Goal: Complete application form: Complete application form

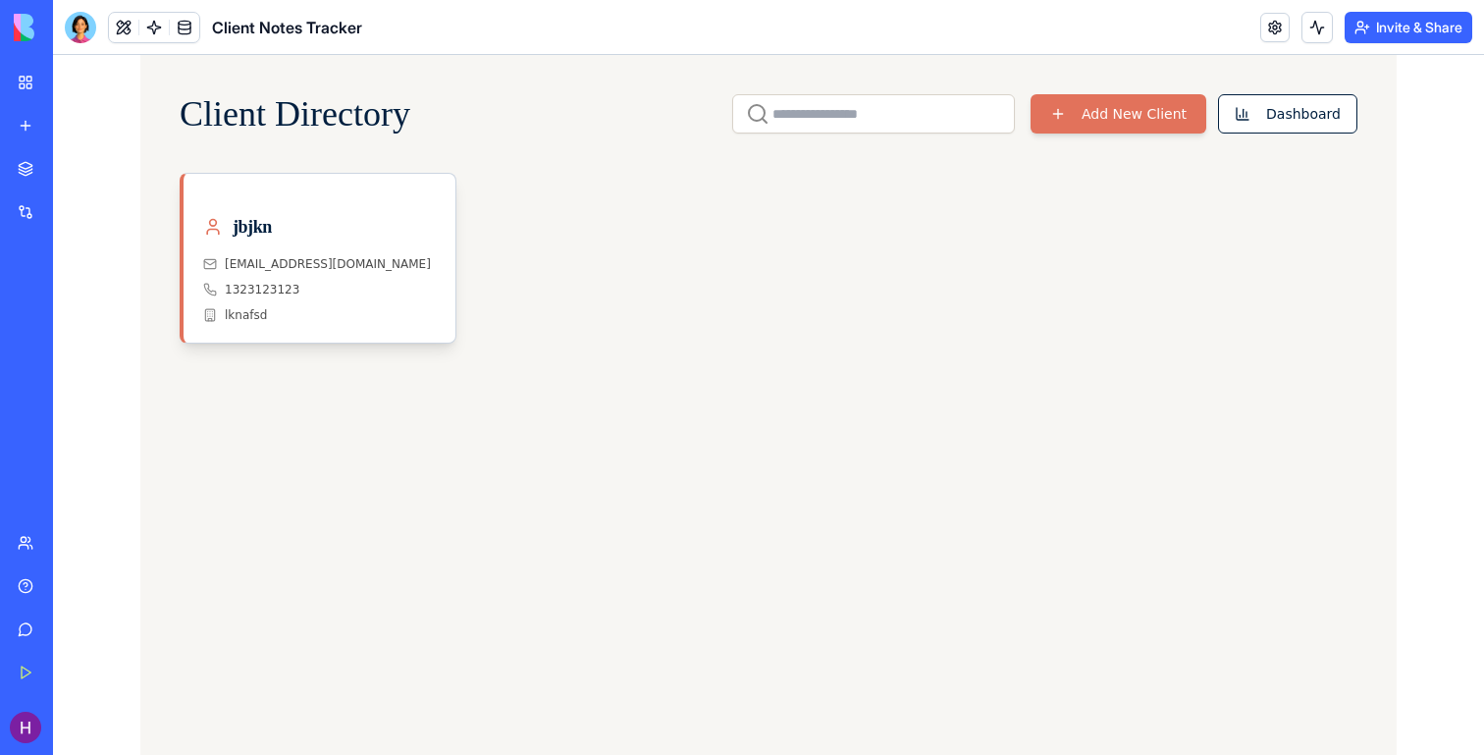
click at [32, 85] on link "My Workspace" at bounding box center [45, 82] width 79 height 39
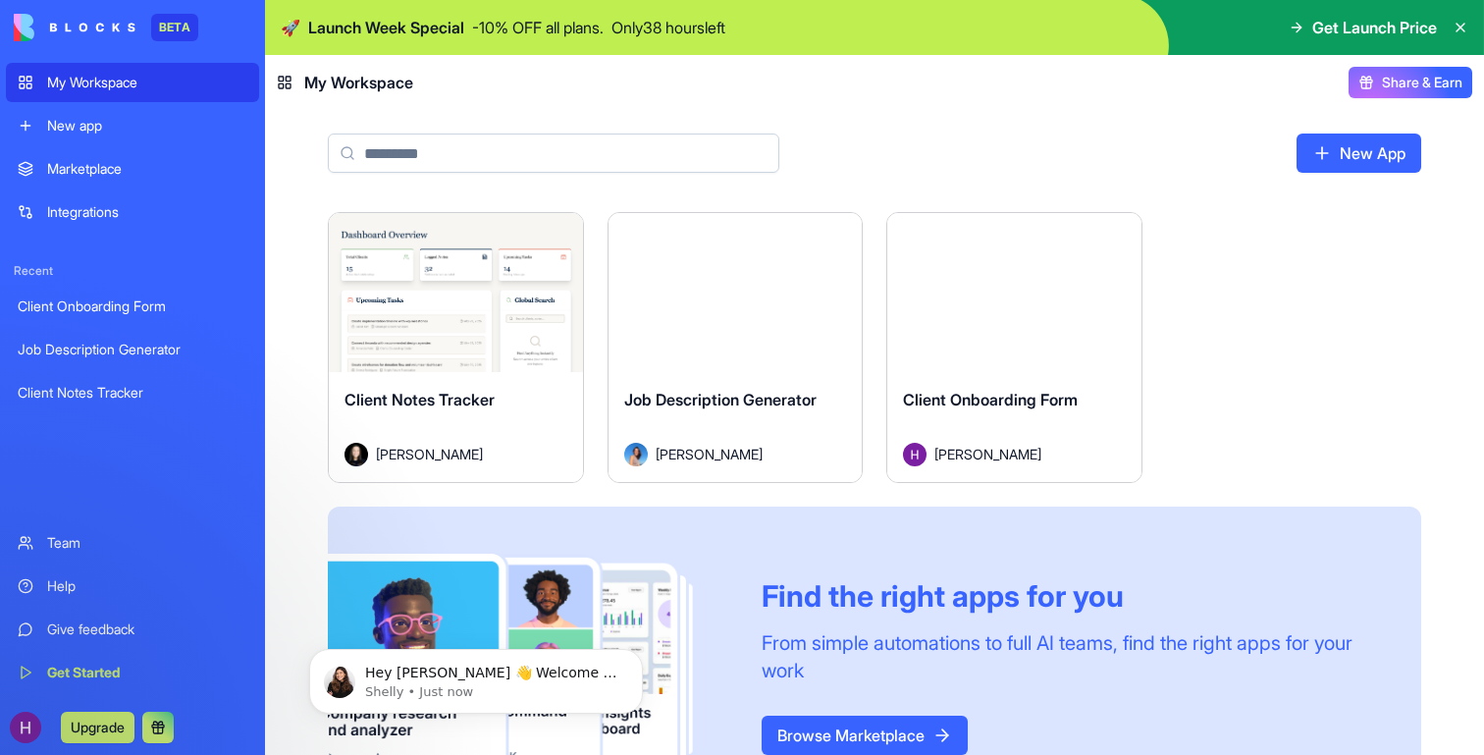
click at [981, 407] on span "Client Onboarding Form" at bounding box center [990, 400] width 175 height 20
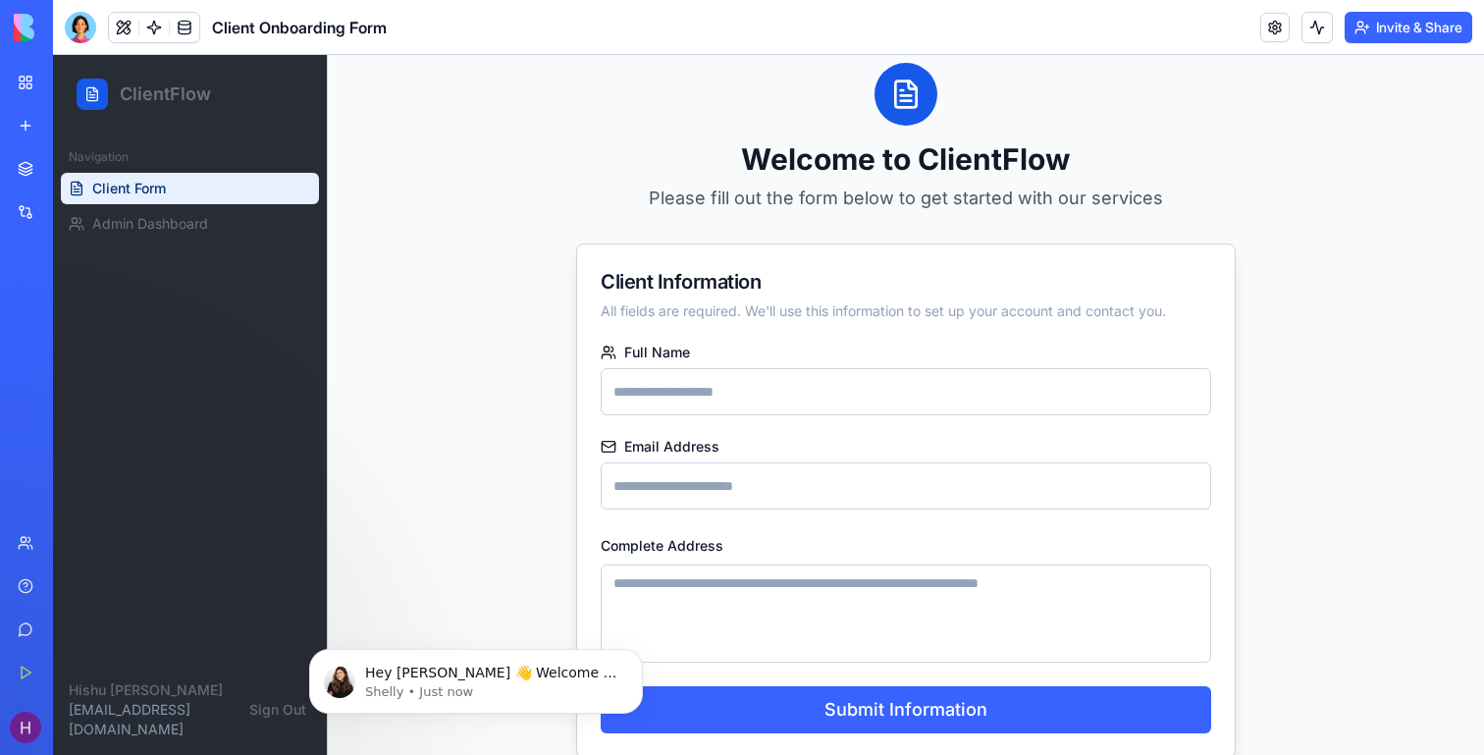
scroll to position [145, 0]
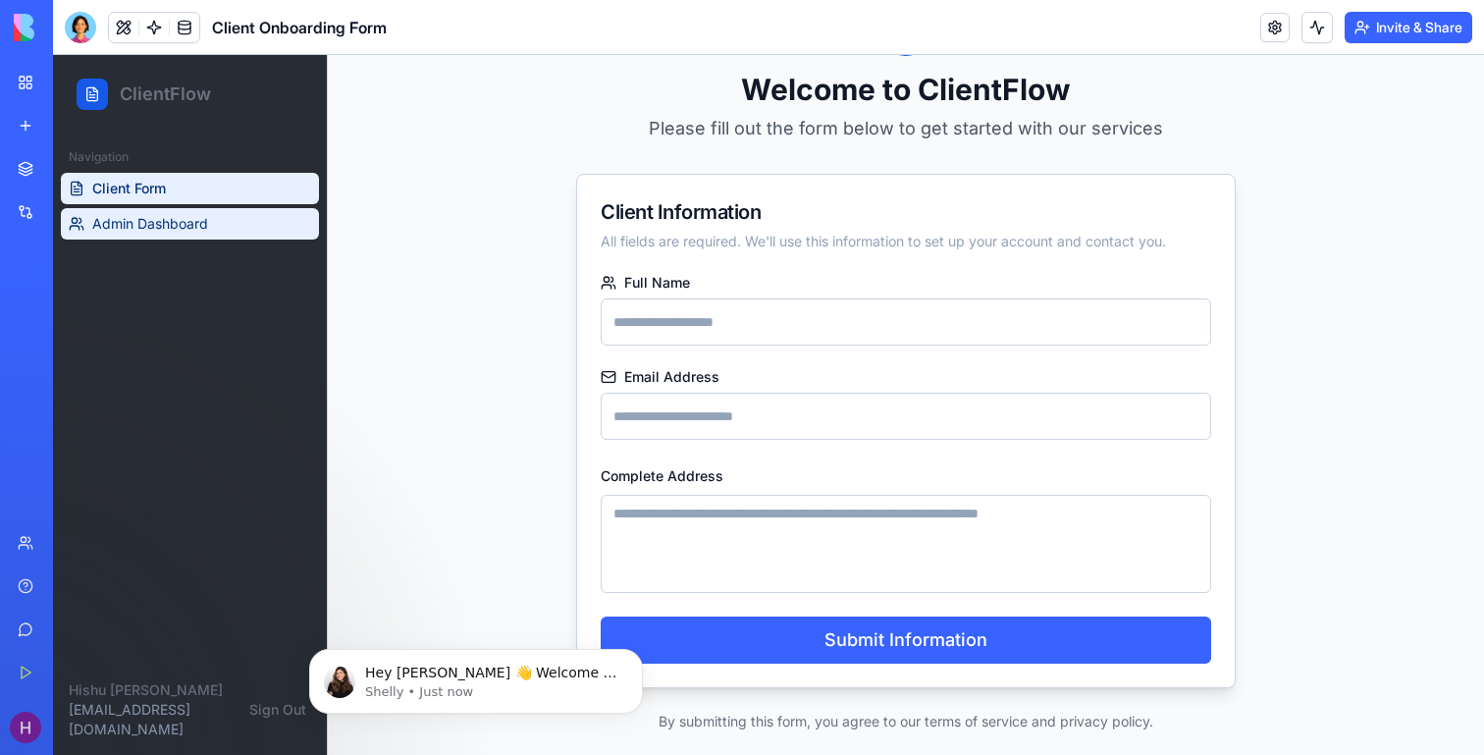
click at [195, 233] on span "Admin Dashboard" at bounding box center [150, 224] width 116 height 20
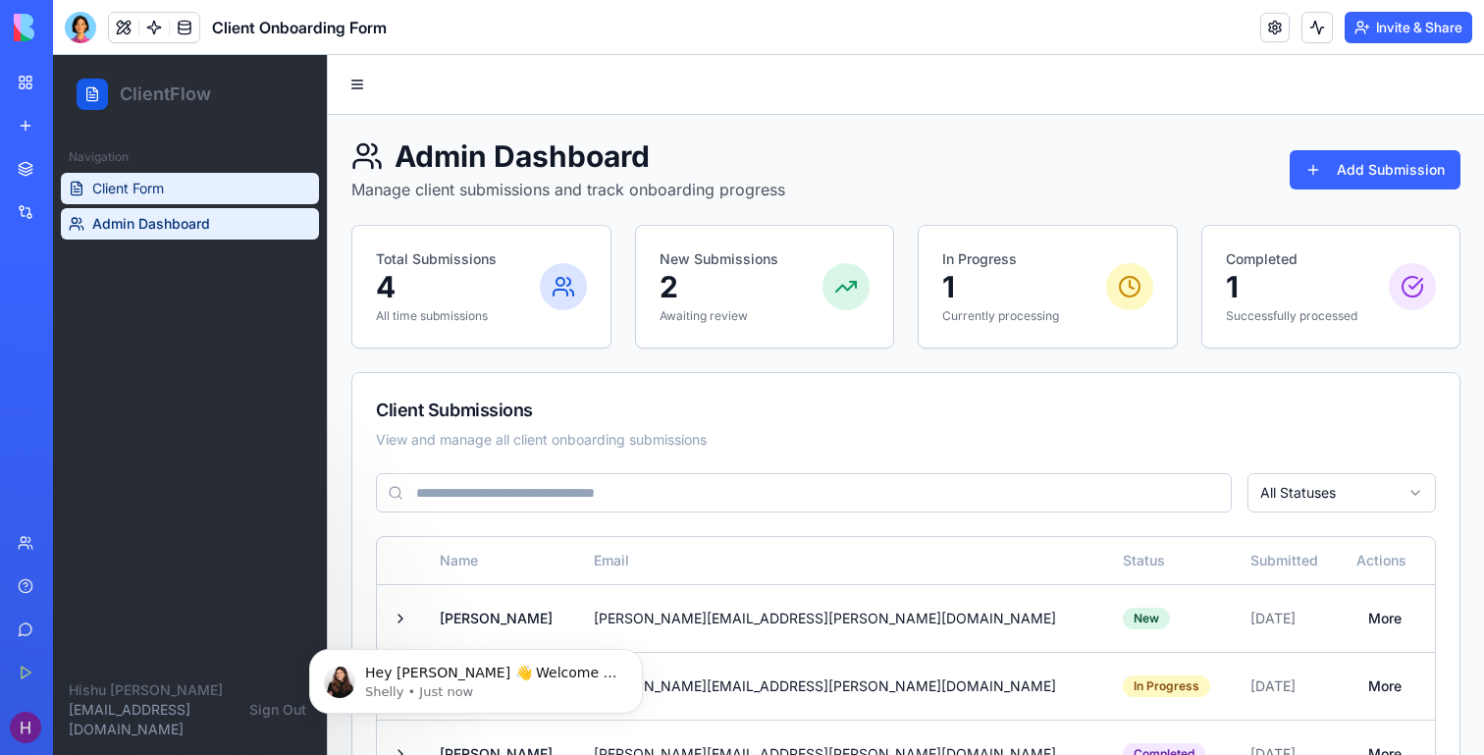
click at [143, 177] on link "Client Form" at bounding box center [190, 188] width 258 height 31
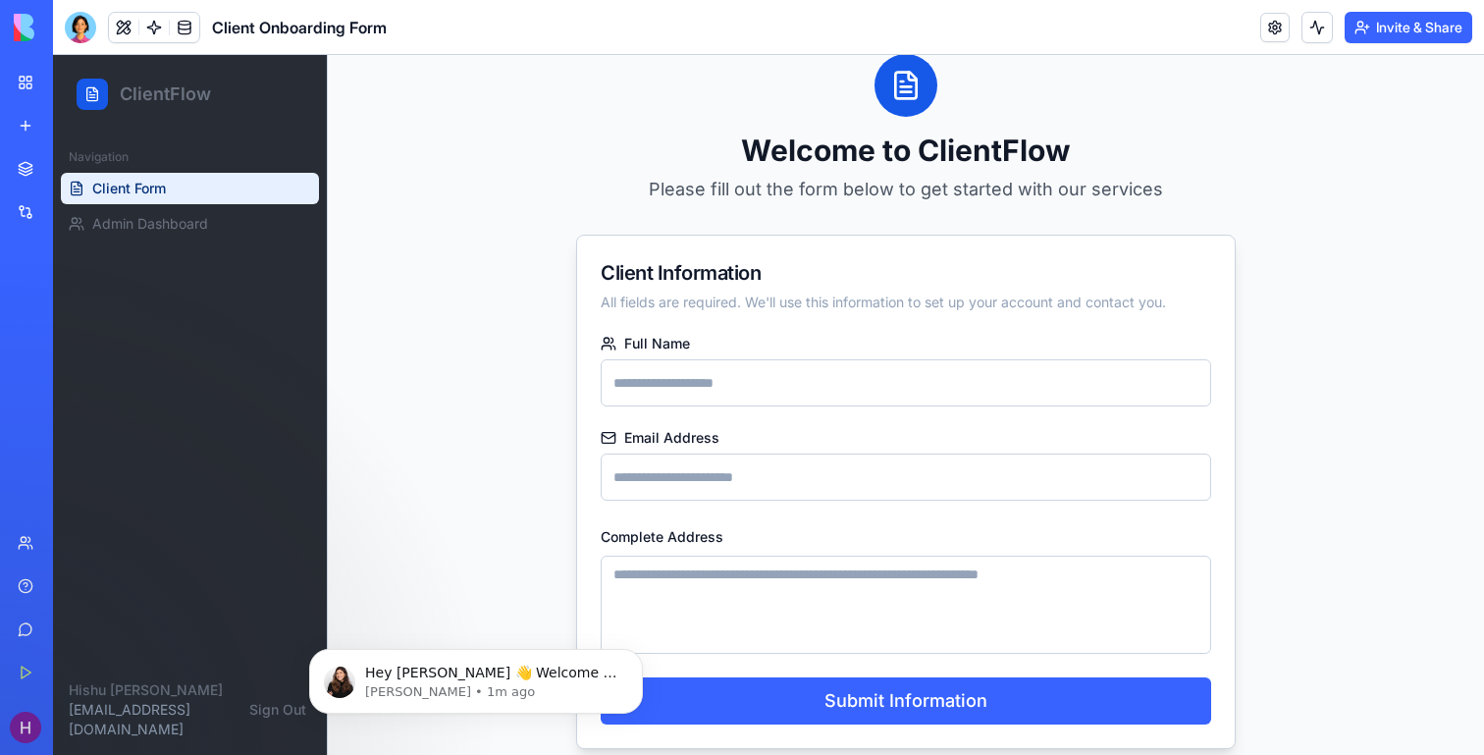
scroll to position [145, 0]
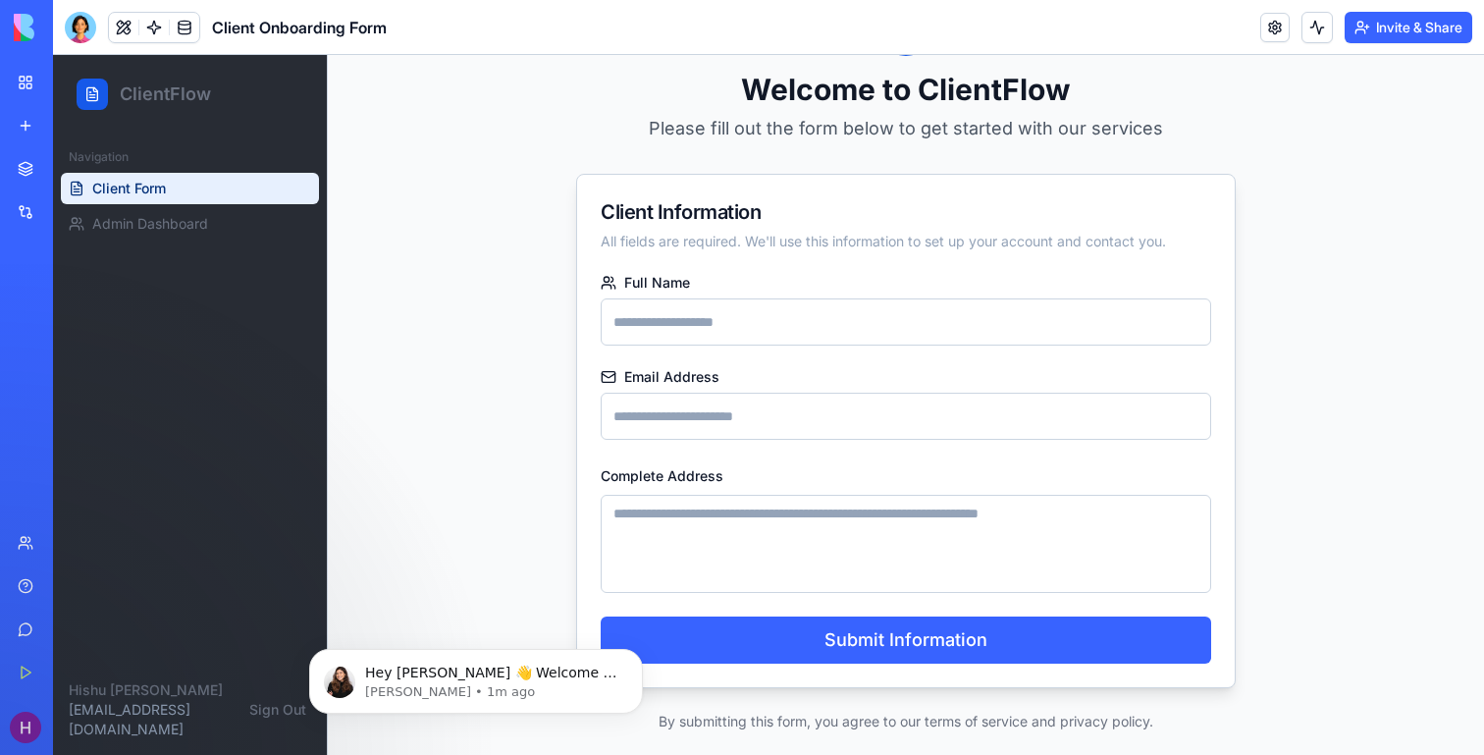
click at [784, 329] on input "Full Name" at bounding box center [906, 321] width 610 height 47
type input "**********"
click at [736, 413] on input "Email Address" at bounding box center [906, 416] width 610 height 47
type input "**********"
click at [734, 523] on textarea "Complete Address" at bounding box center [906, 544] width 610 height 98
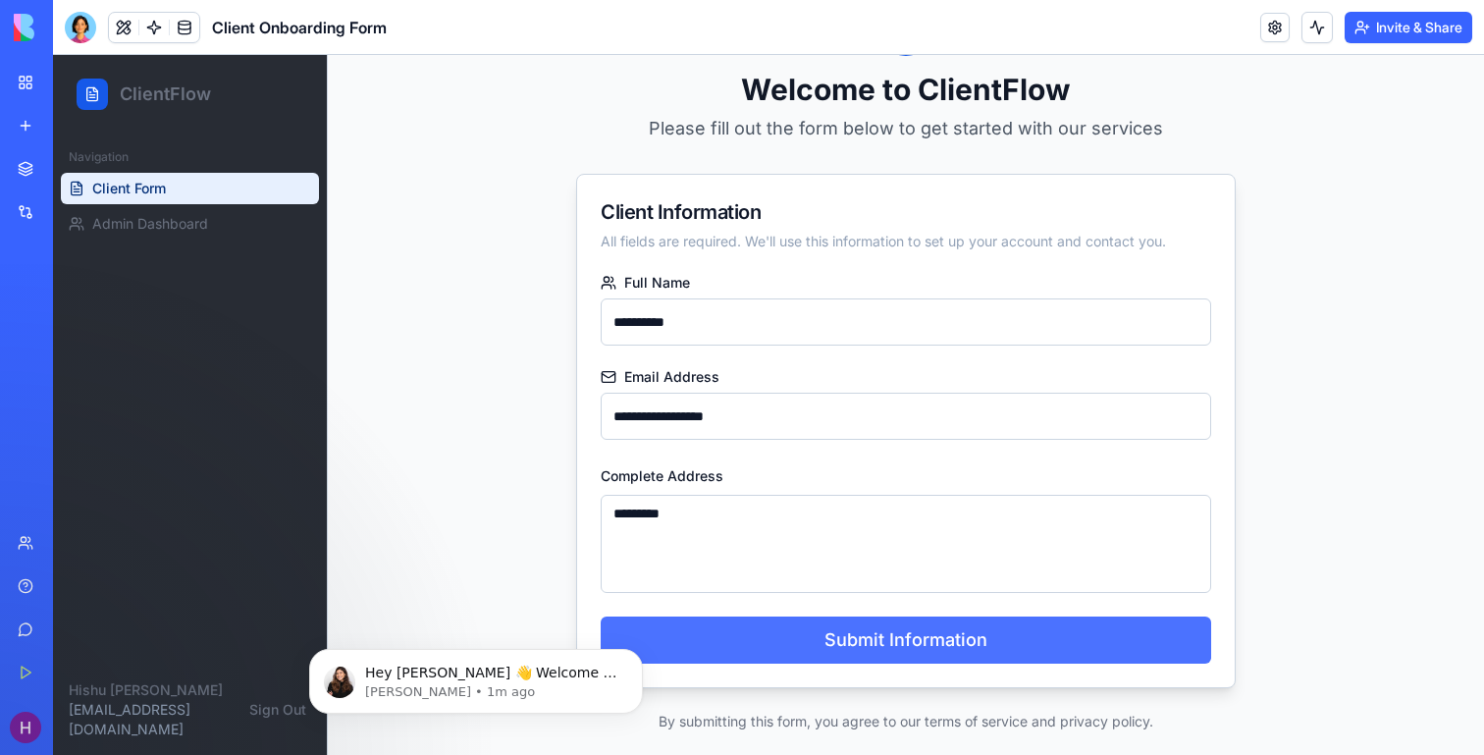
click at [929, 637] on button "Submit Information" at bounding box center [906, 639] width 610 height 47
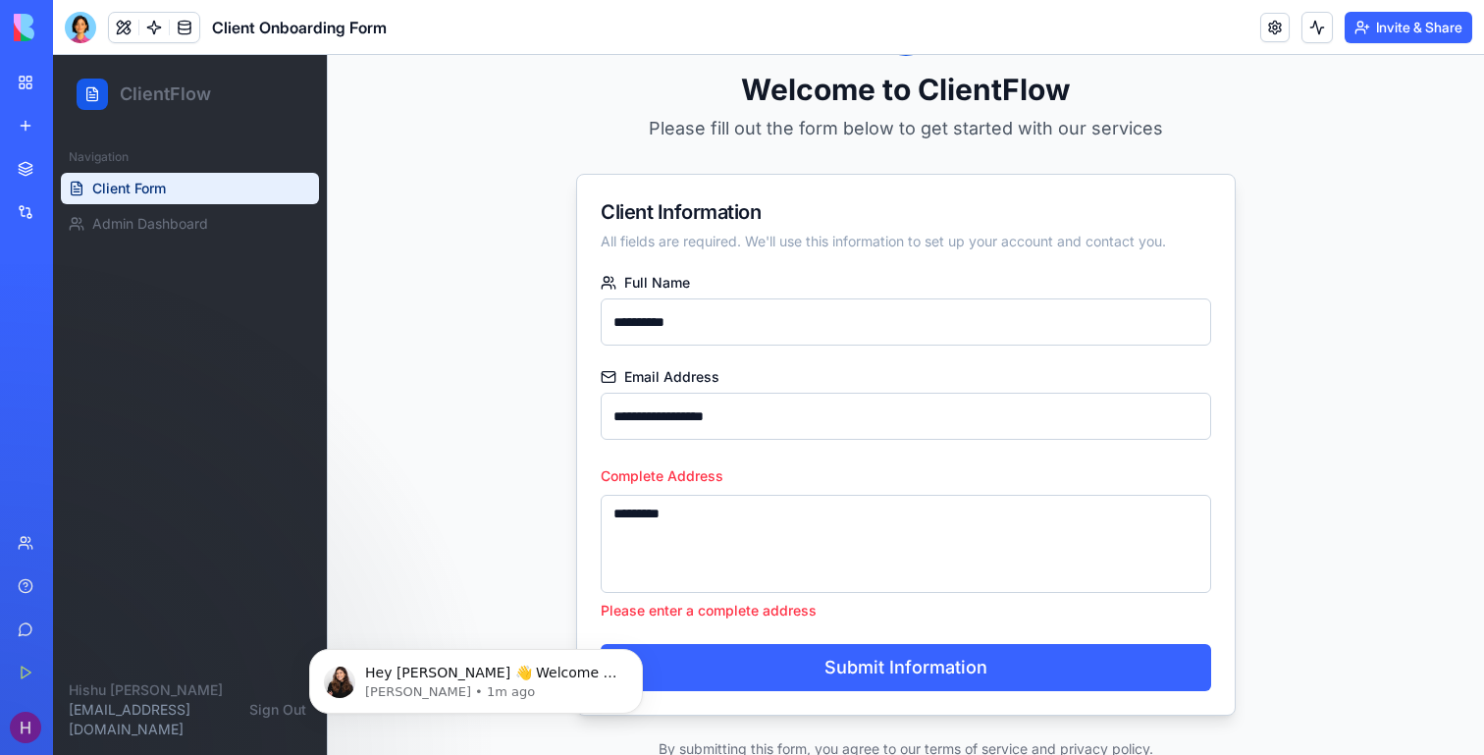
click at [782, 542] on textarea "*********" at bounding box center [906, 544] width 610 height 98
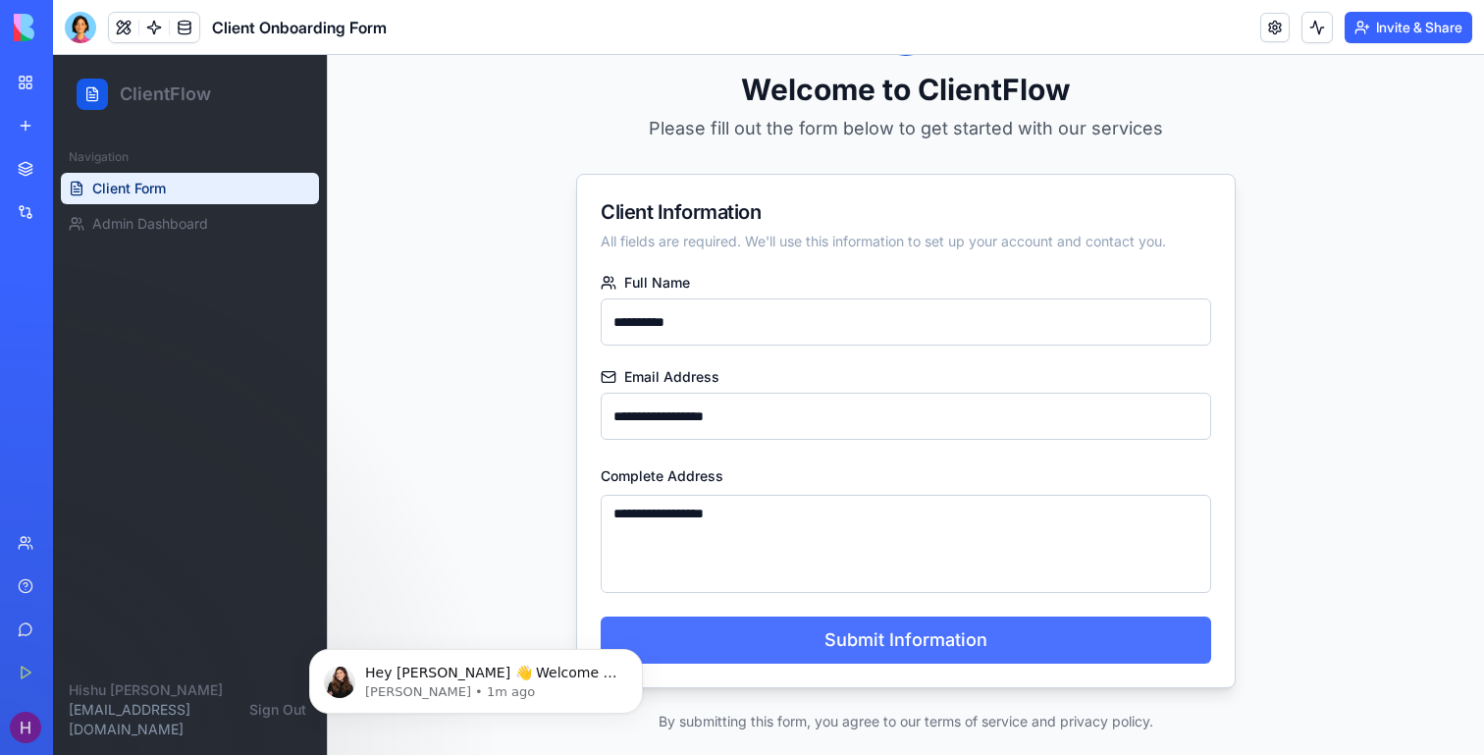
type textarea "**********"
click at [897, 634] on button "Submit Information" at bounding box center [906, 639] width 610 height 47
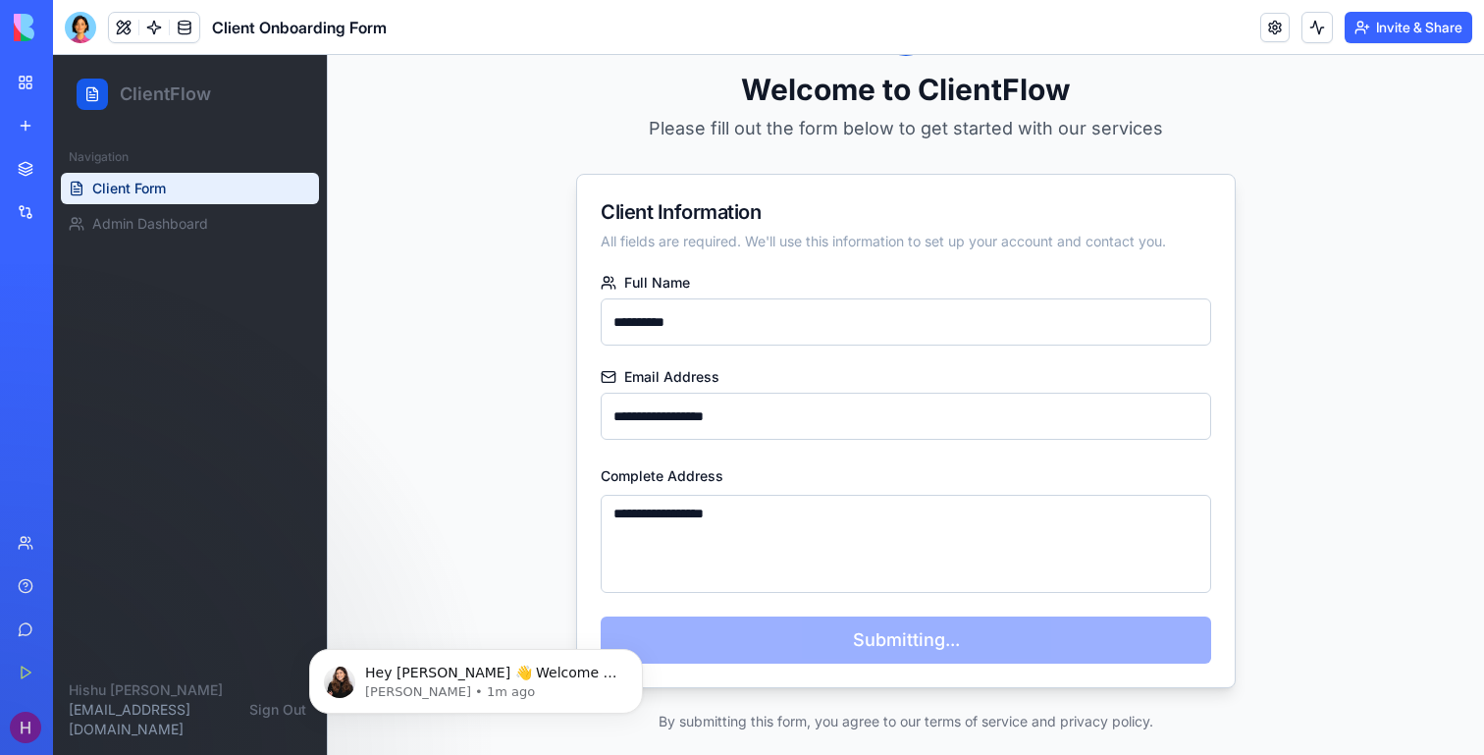
scroll to position [107, 0]
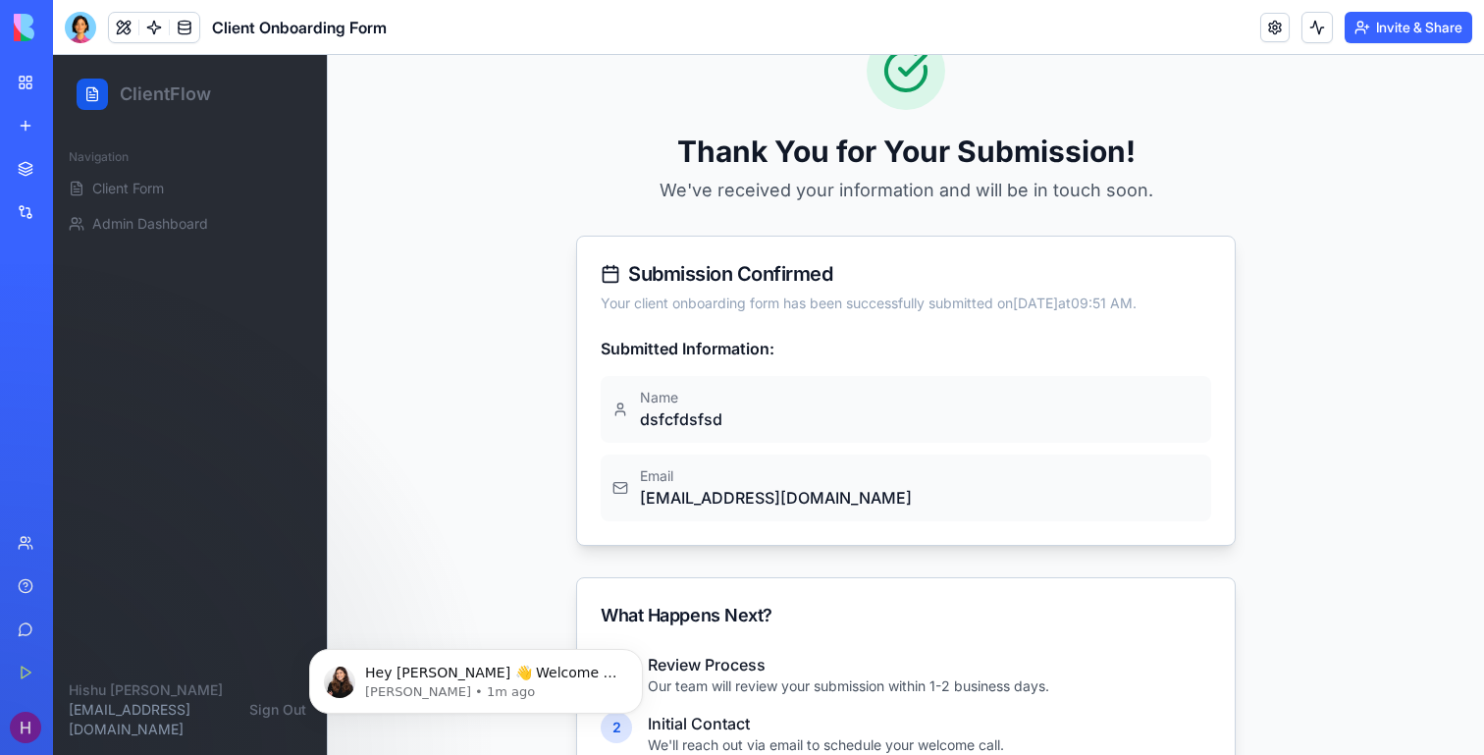
scroll to position [355, 0]
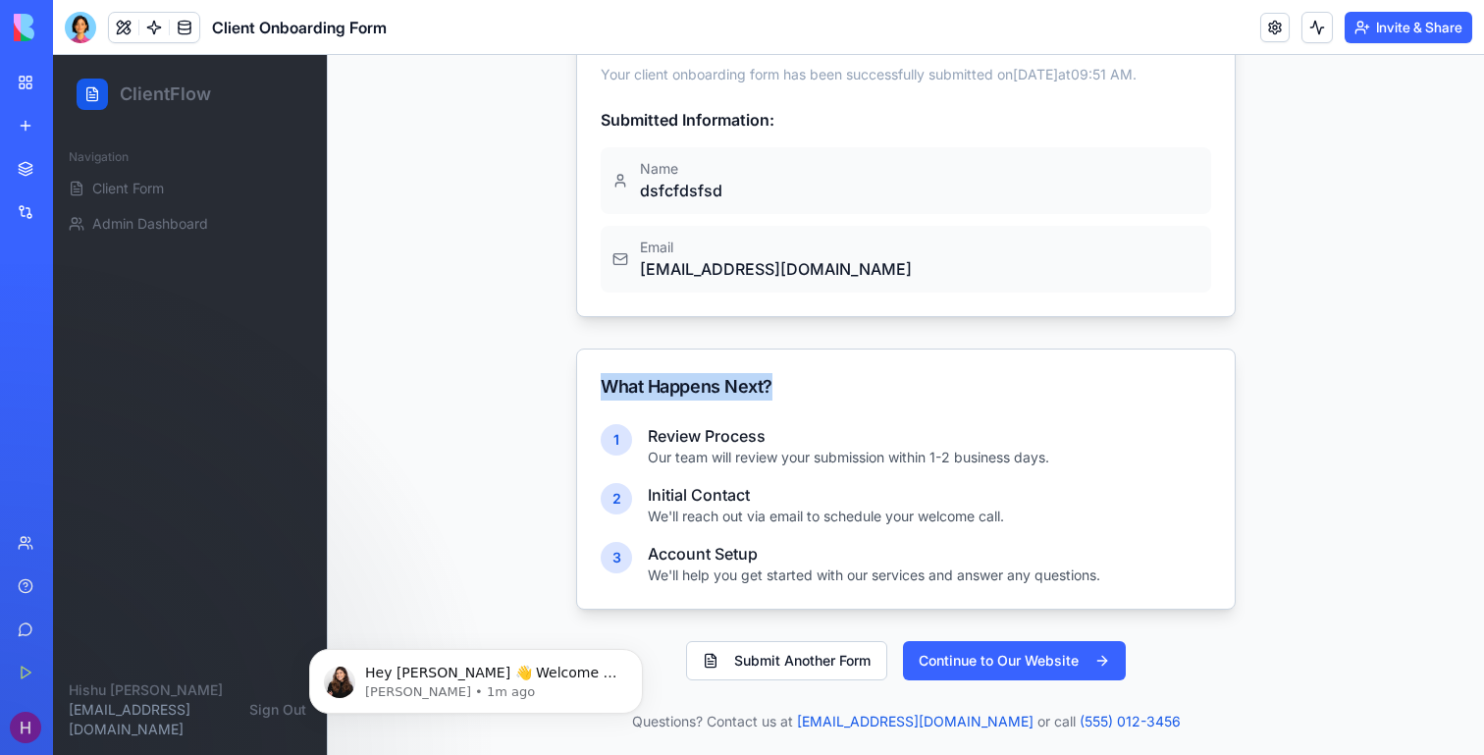
drag, startPoint x: 600, startPoint y: 388, endPoint x: 804, endPoint y: 388, distance: 204.1
click at [804, 388] on div "What Happens Next?" at bounding box center [906, 386] width 610 height 27
click at [29, 166] on link "Marketplace" at bounding box center [45, 168] width 79 height 39
click at [73, 210] on div "Integrations" at bounding box center [60, 212] width 26 height 20
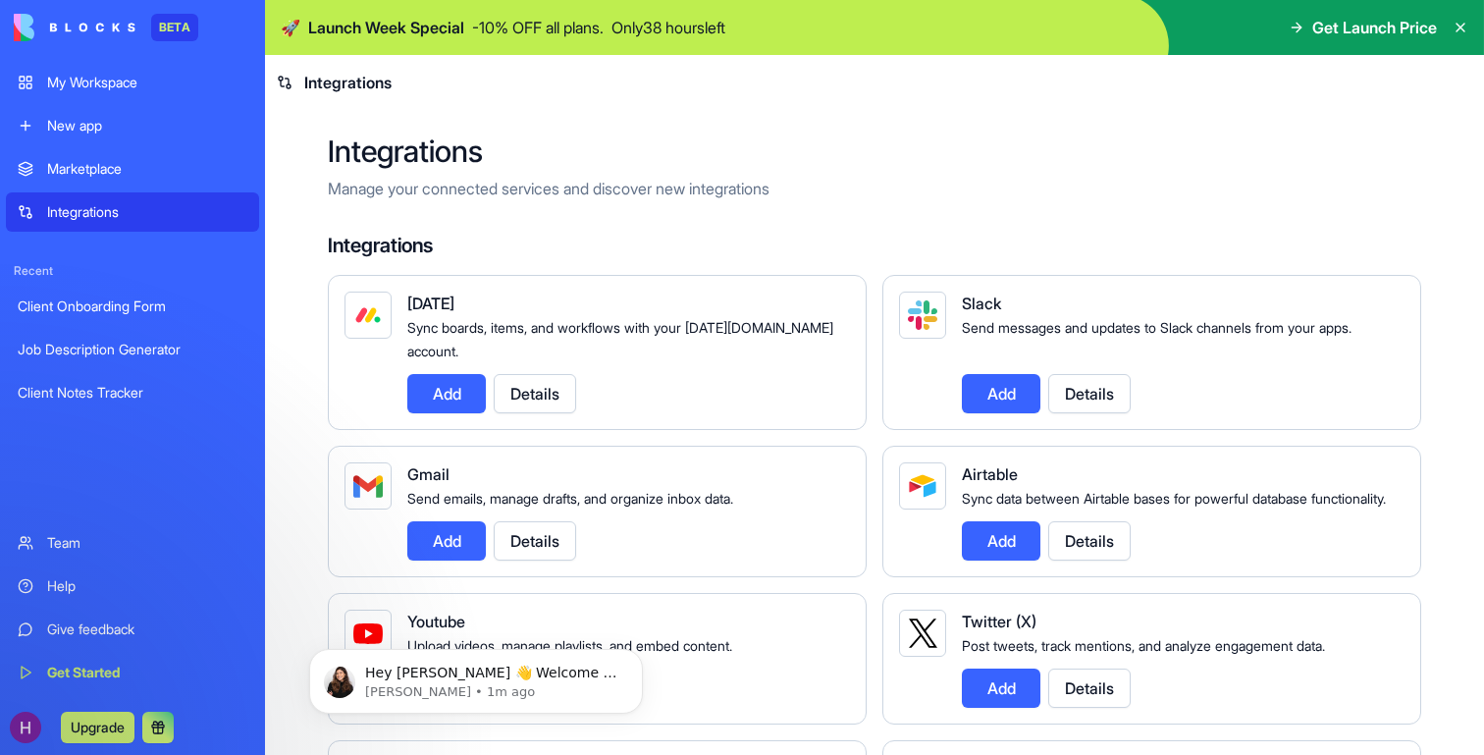
click at [127, 90] on div "My Workspace" at bounding box center [147, 83] width 200 height 20
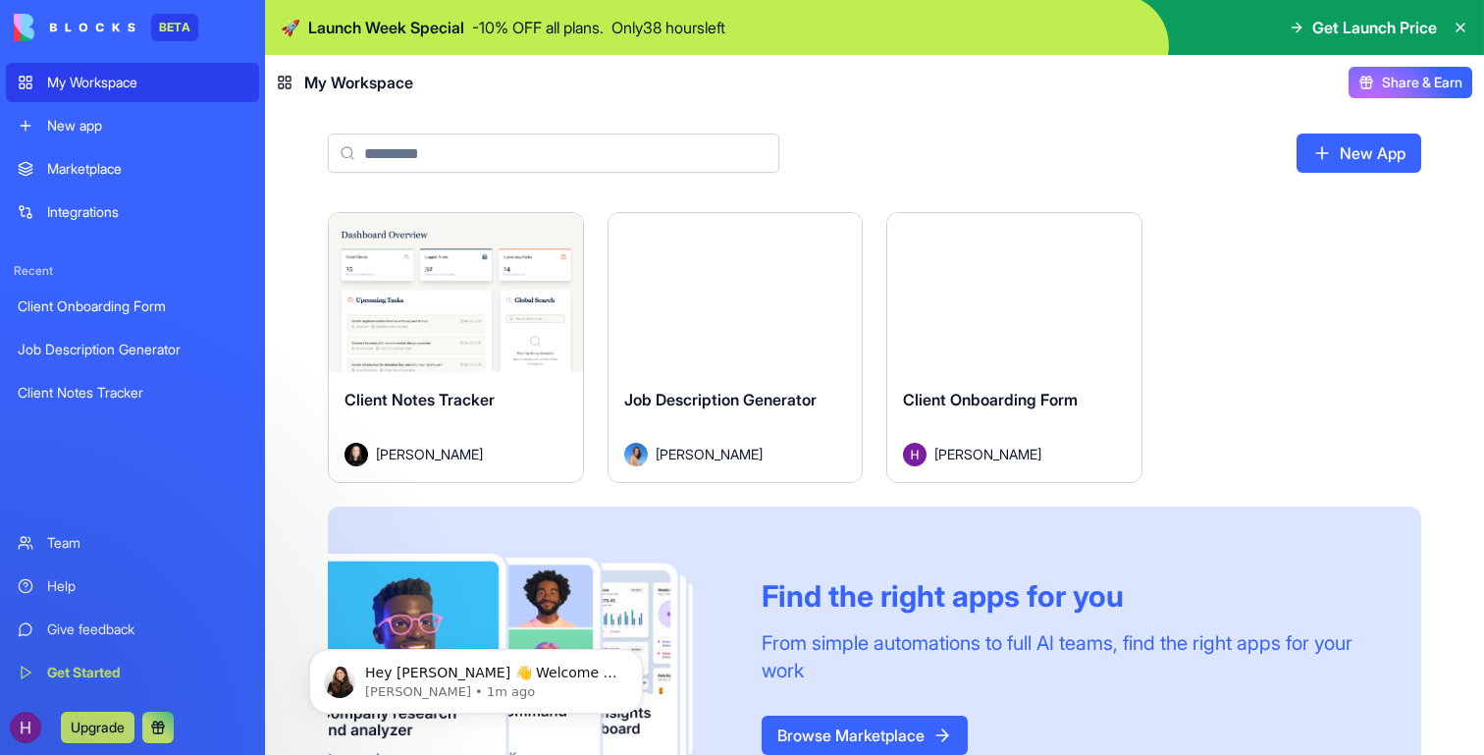
click at [1037, 406] on span "Client Onboarding Form" at bounding box center [990, 400] width 175 height 20
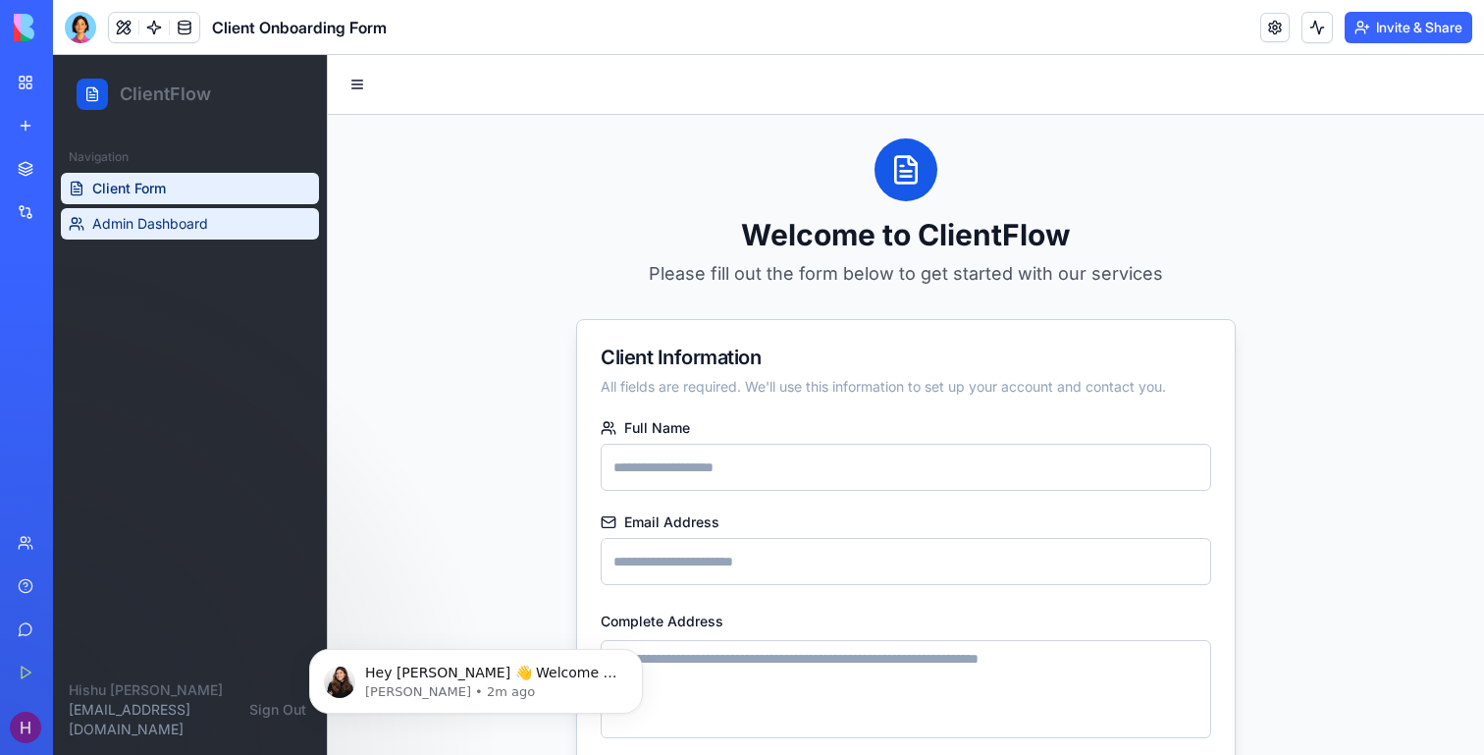
click at [183, 231] on span "Admin Dashboard" at bounding box center [150, 224] width 116 height 20
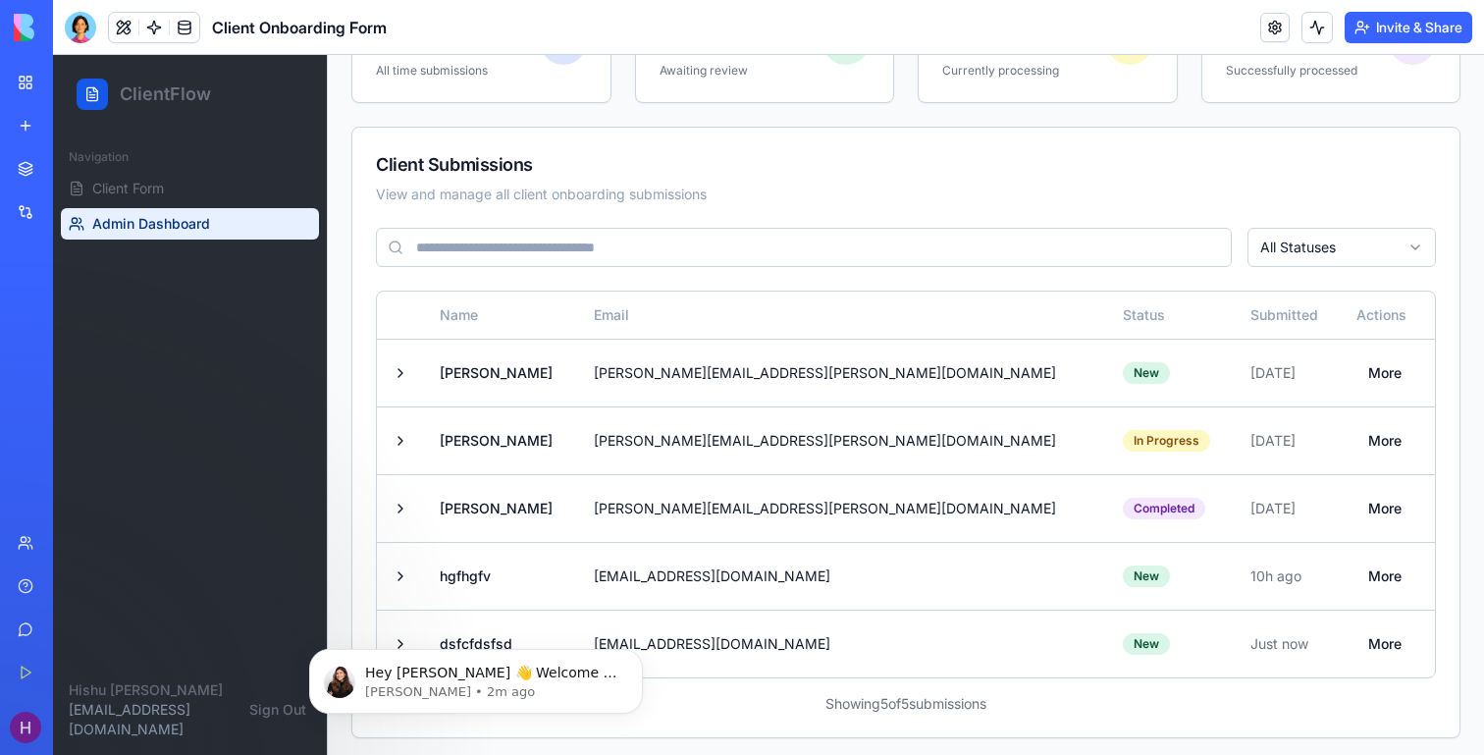
scroll to position [252, 0]
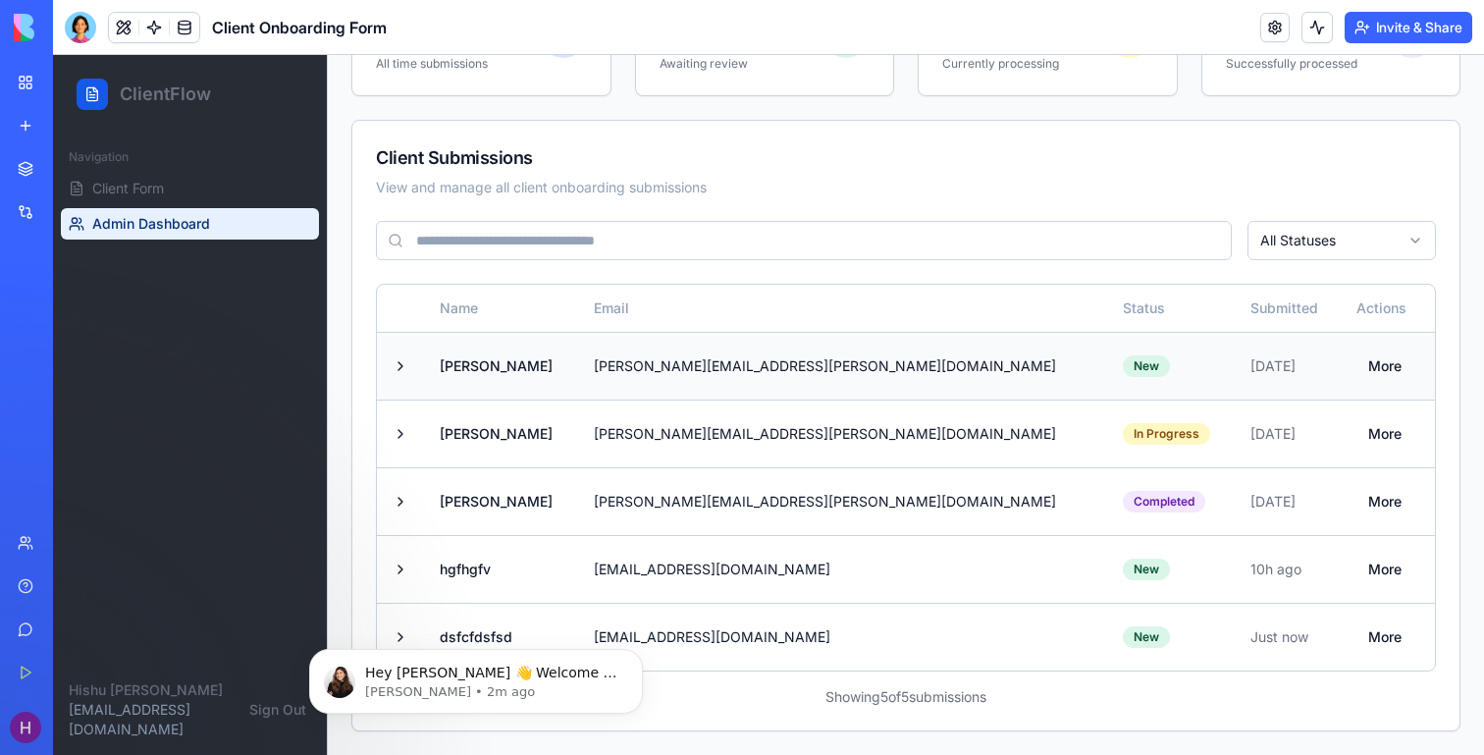
click at [730, 378] on td "[PERSON_NAME][EMAIL_ADDRESS][PERSON_NAME][DOMAIN_NAME]" at bounding box center [842, 366] width 529 height 68
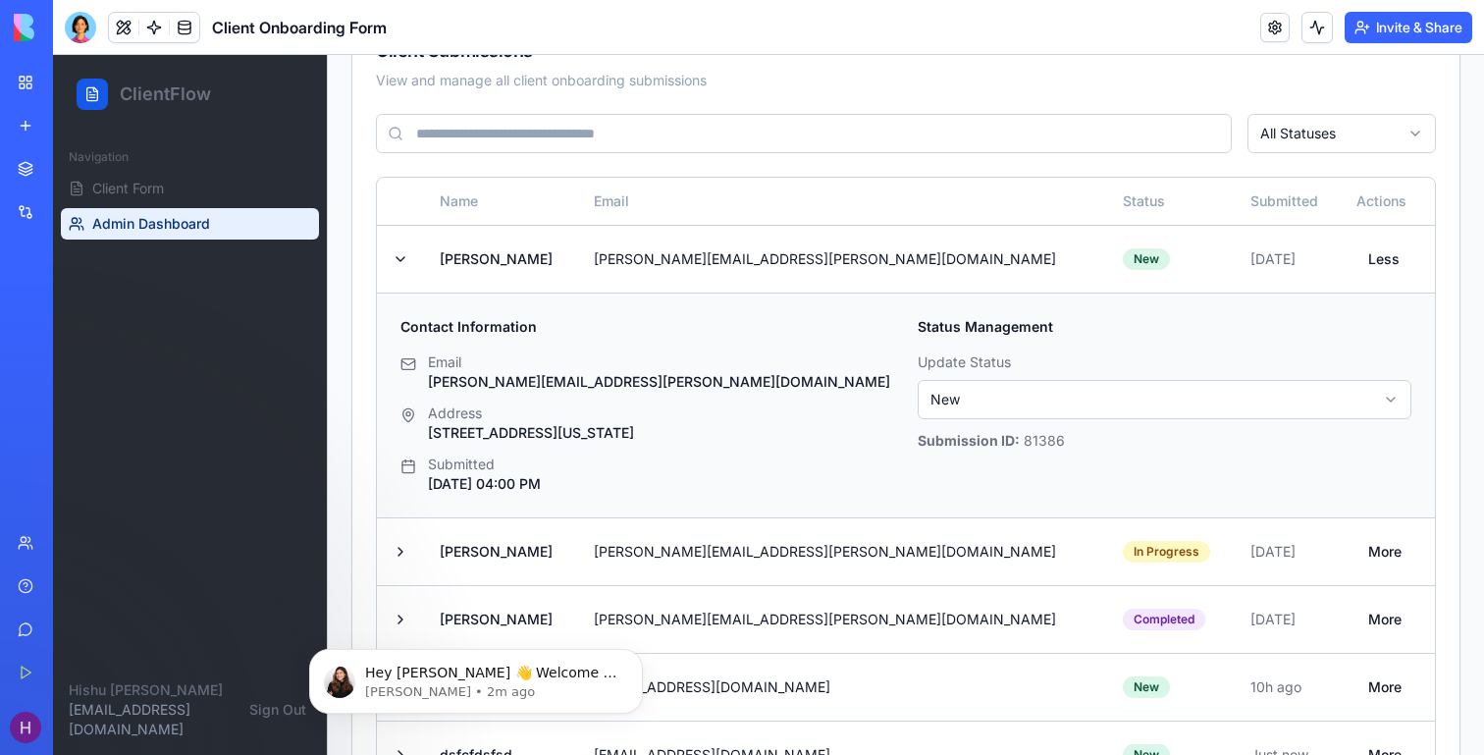
scroll to position [362, 0]
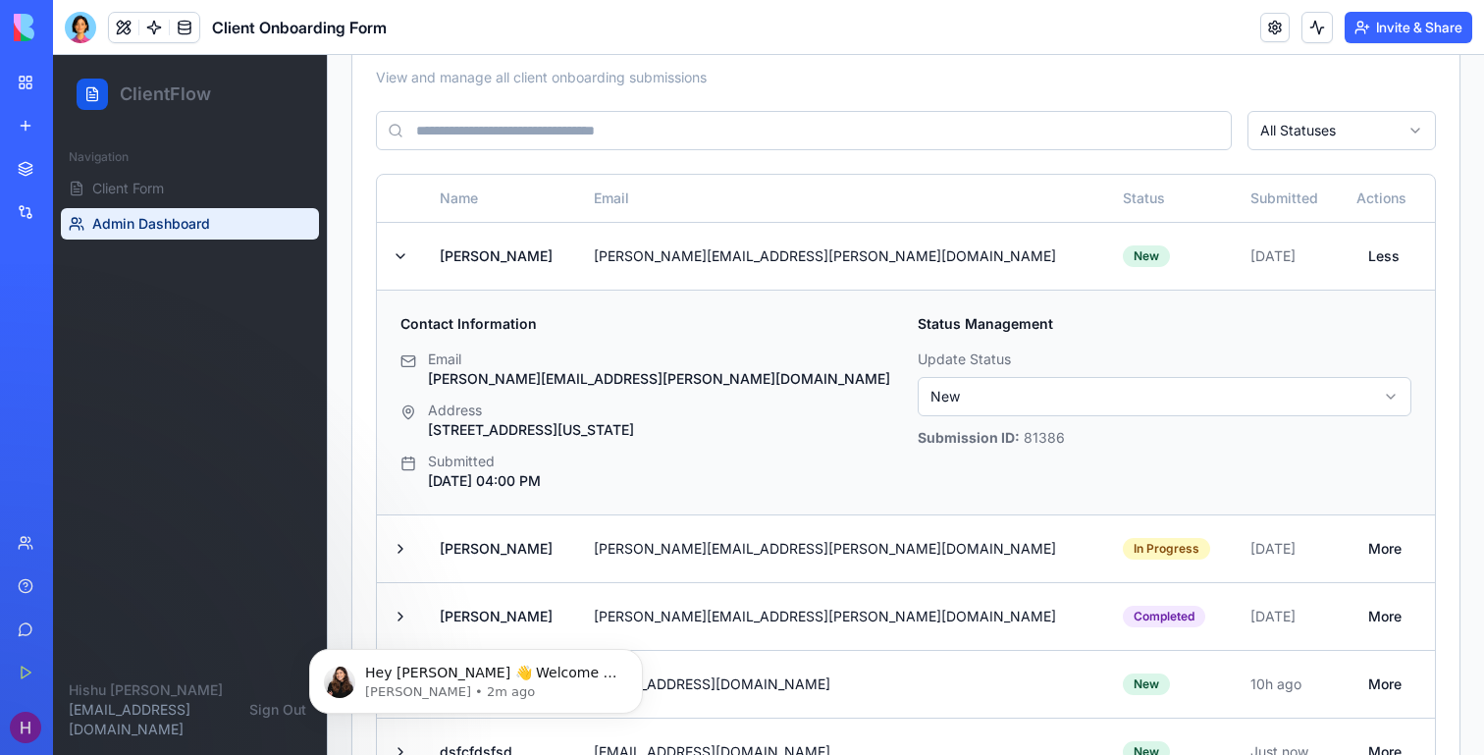
click at [983, 399] on html "ClientFlow Navigation Client Form Admin Dashboard [PERSON_NAME] [EMAIL_ADDRESS]…" at bounding box center [768, 281] width 1431 height 1177
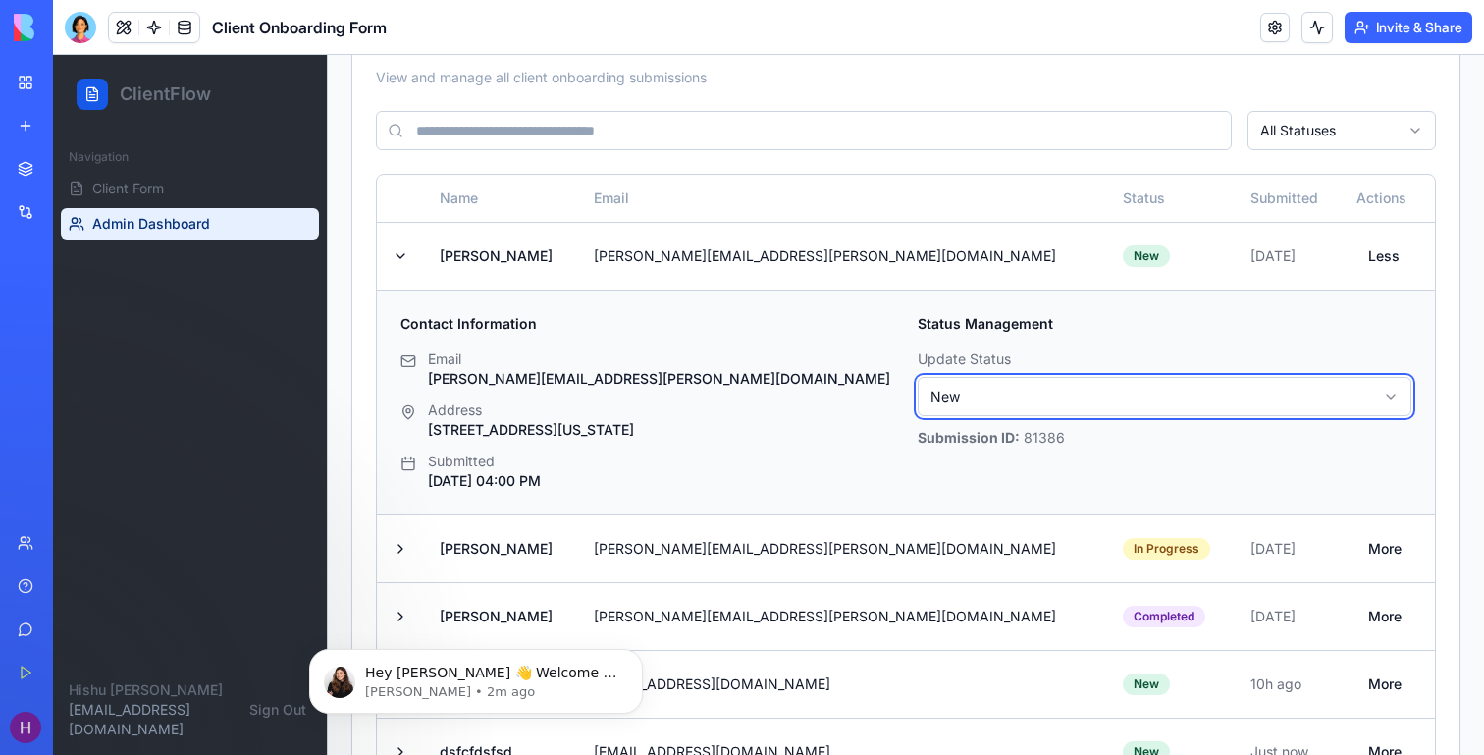
click at [756, 370] on html "ClientFlow Navigation Client Form Admin Dashboard [PERSON_NAME] [EMAIL_ADDRESS]…" at bounding box center [768, 281] width 1431 height 1177
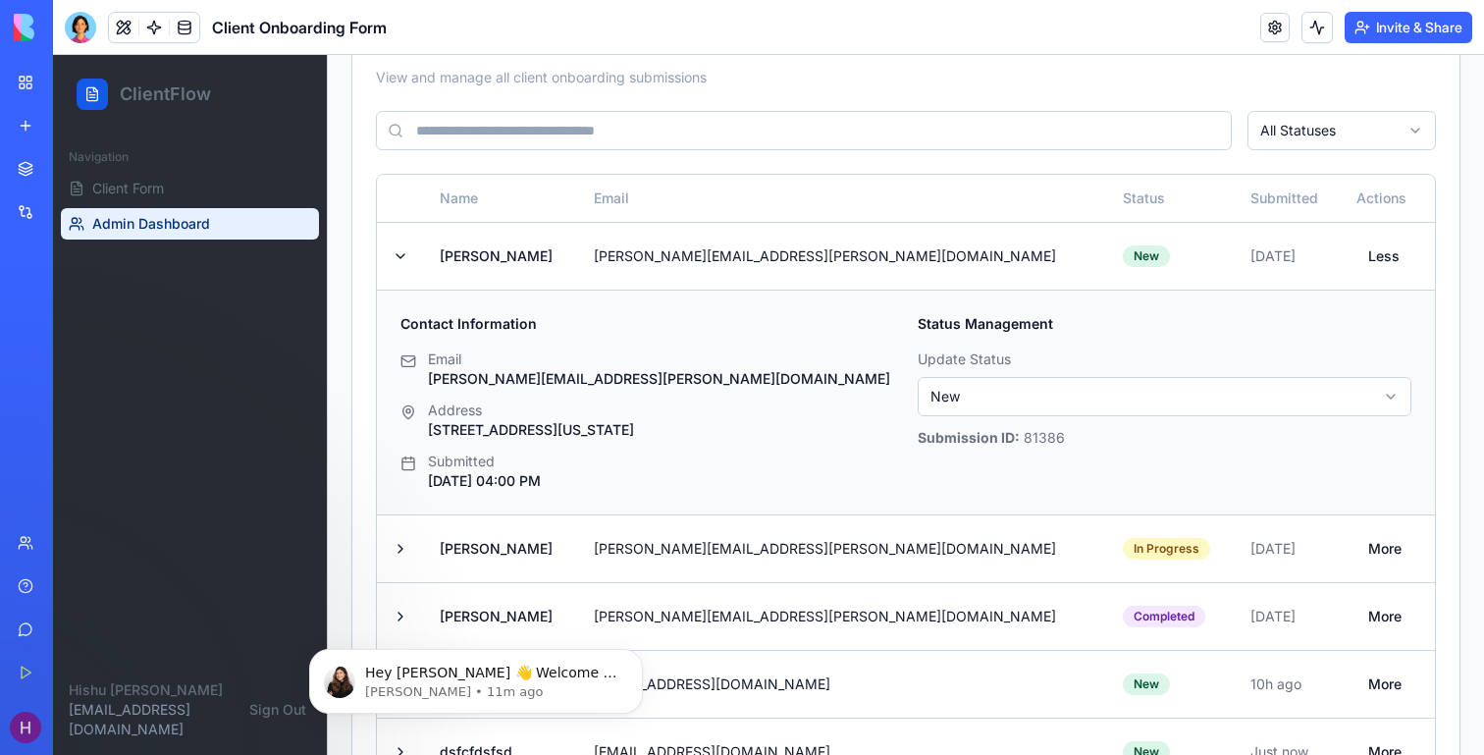
click at [31, 216] on link "Integrations" at bounding box center [45, 211] width 79 height 39
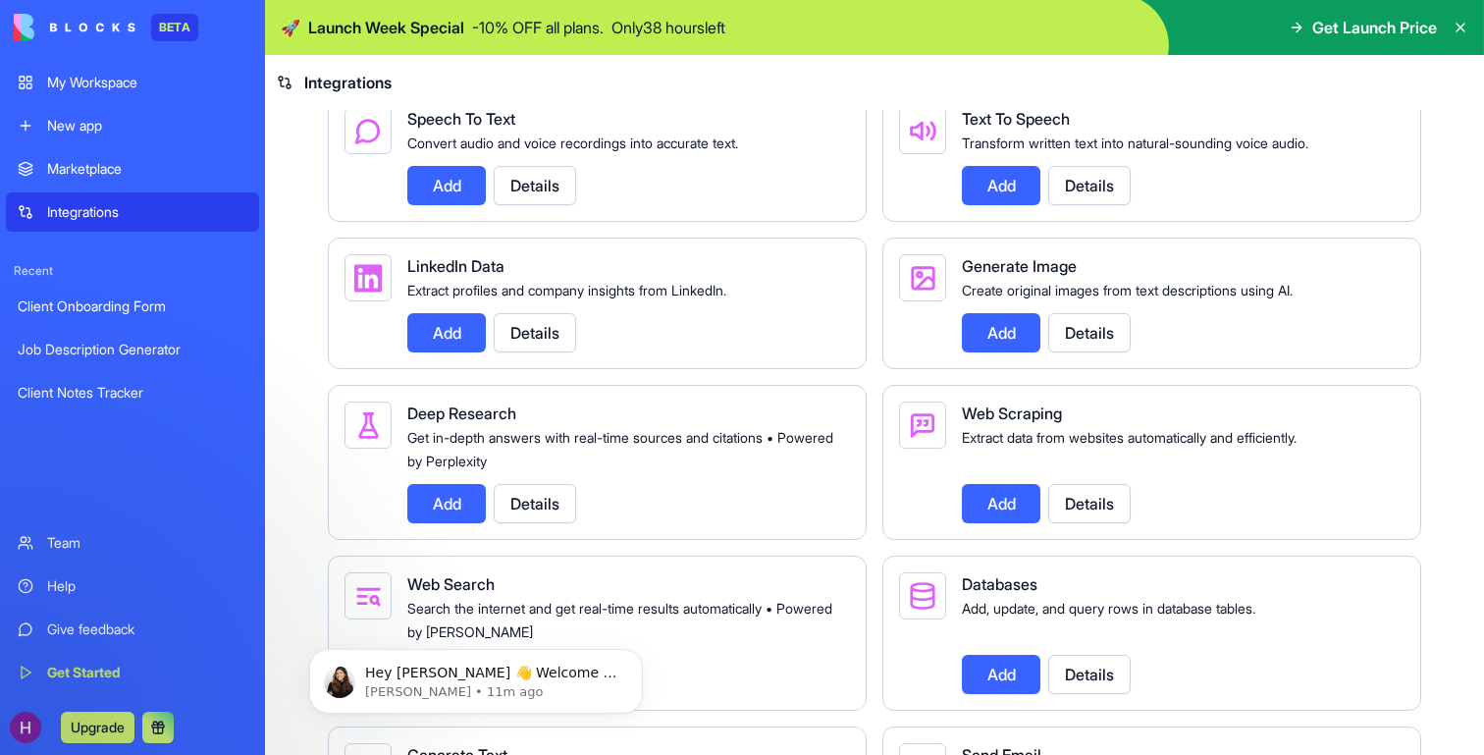
scroll to position [2525, 0]
